Goal: Information Seeking & Learning: Learn about a topic

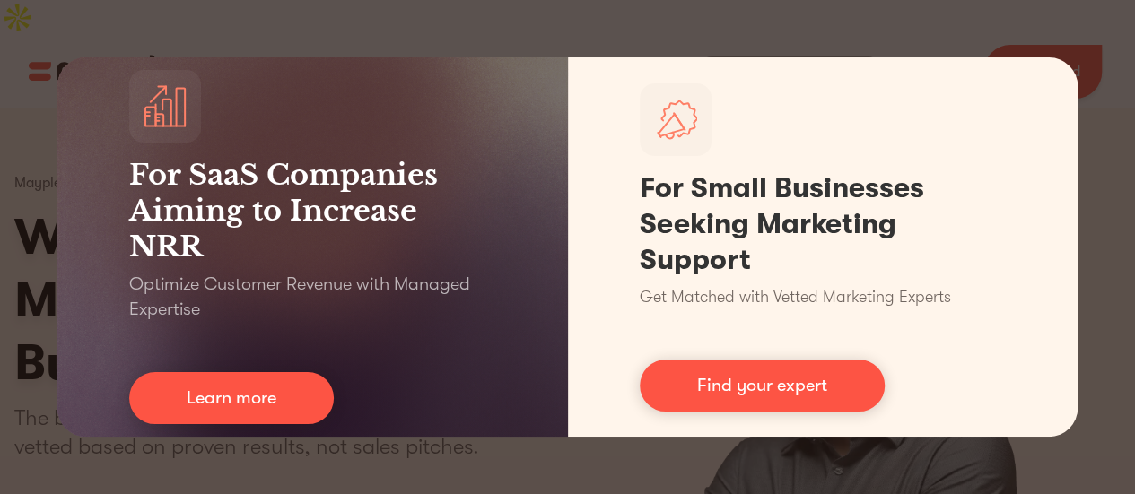
click at [700, 44] on div "For SaaS Companies Aiming to Increase NRR Optimize Customer Revenue with Manage…" at bounding box center [567, 247] width 1135 height 494
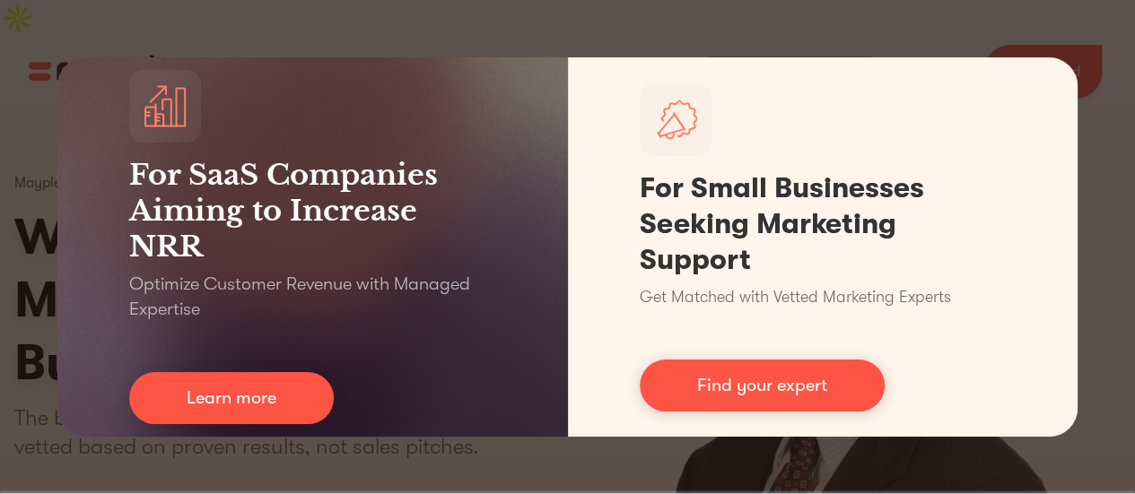
click at [1092, 51] on div "For SaaS Companies Aiming to Increase NRR Optimize Customer Revenue with Manage…" at bounding box center [567, 247] width 1135 height 494
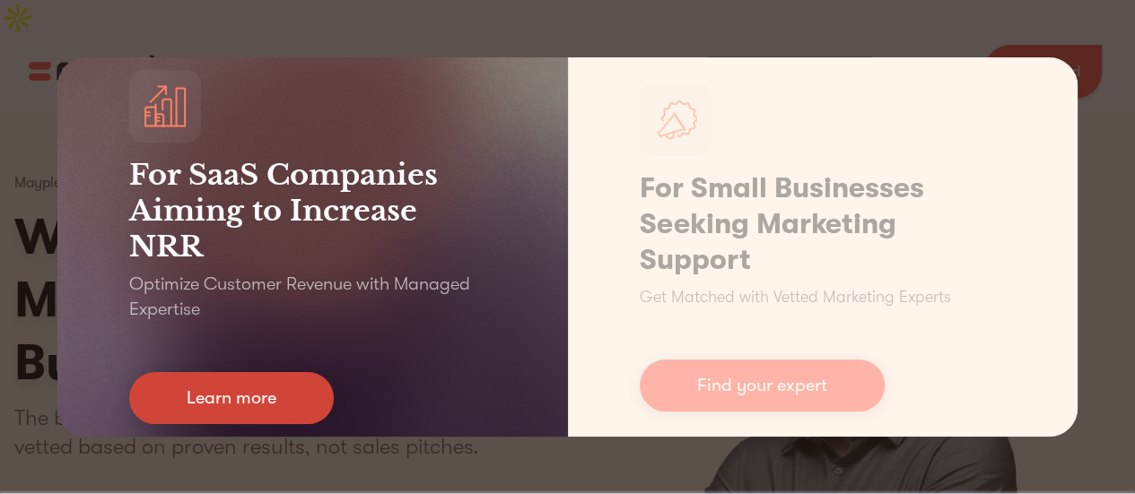
click at [160, 391] on link "Learn more" at bounding box center [231, 398] width 204 height 52
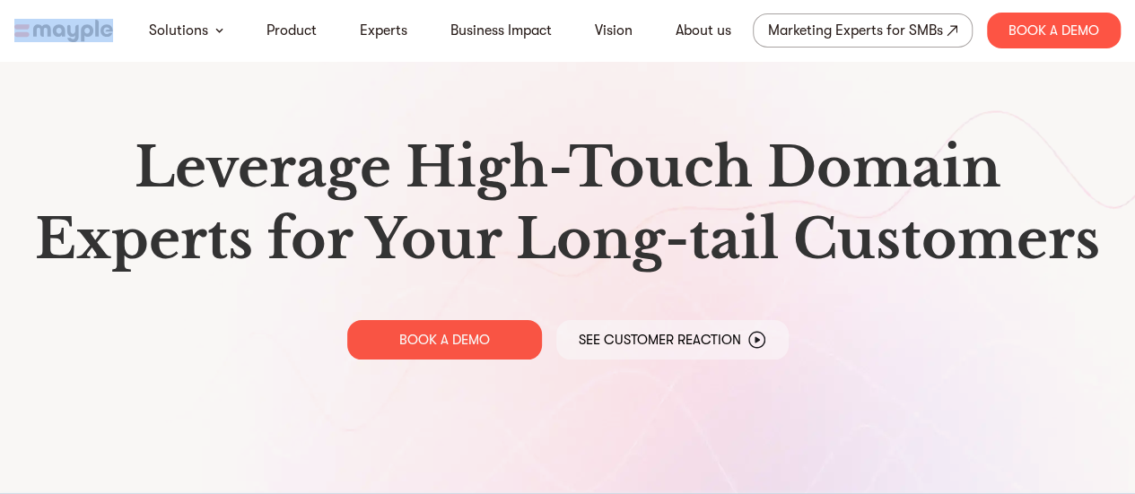
drag, startPoint x: 120, startPoint y: 19, endPoint x: 72, endPoint y: 33, distance: 50.5
click at [72, 33] on nav "Solutions Product Experts Business Impact Vision About us Marketing Experts for…" at bounding box center [567, 30] width 1135 height 61
